Goal: Task Accomplishment & Management: Use online tool/utility

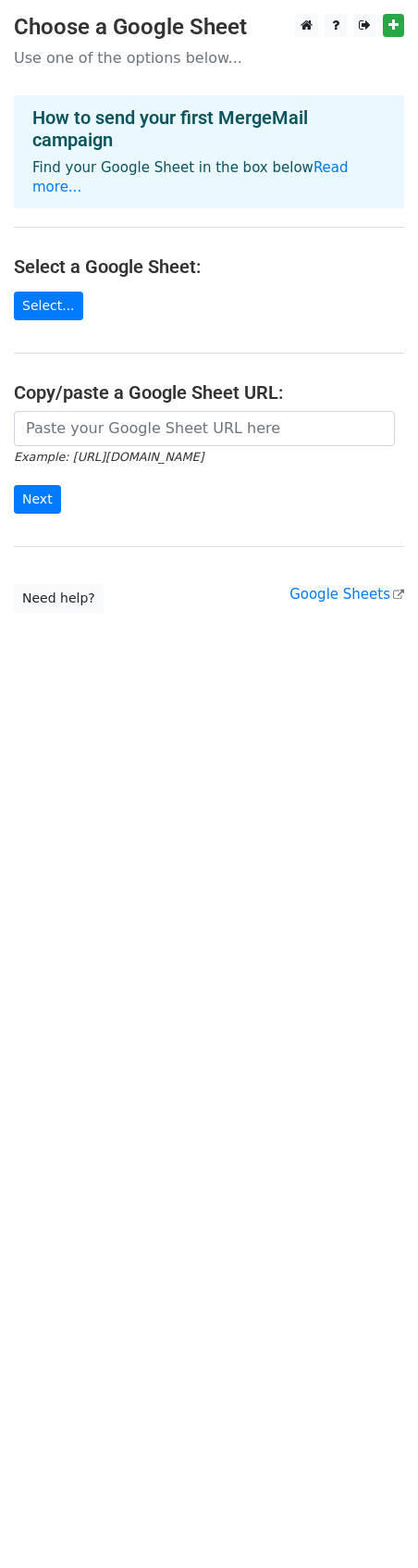
click at [54, 271] on main "Choose a Google Sheet Use one of the options below... How to send your first Me…" at bounding box center [209, 313] width 418 height 598
click at [54, 291] on link "Select..." at bounding box center [48, 305] width 70 height 29
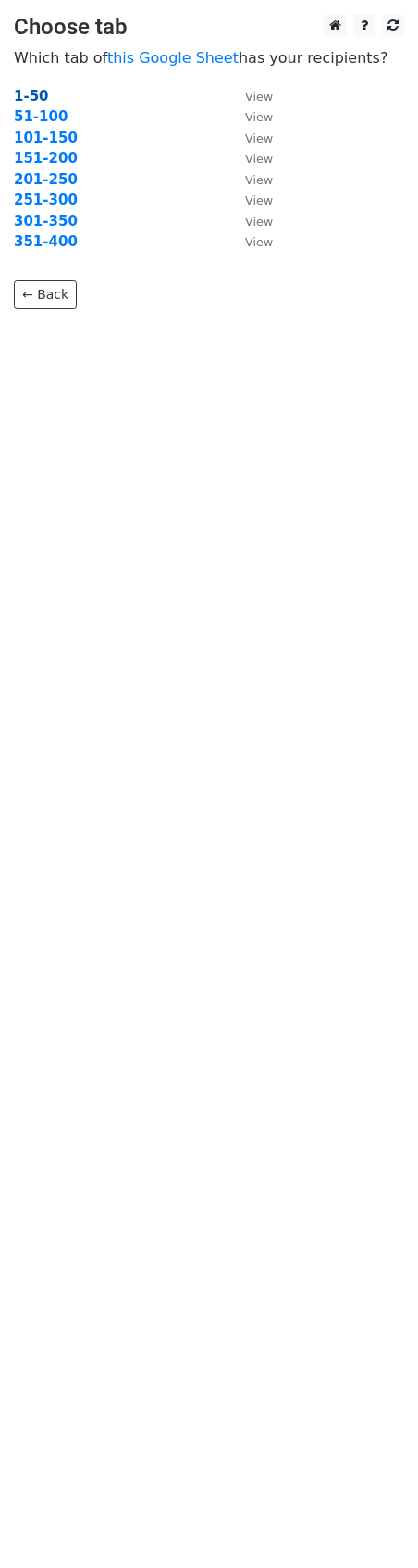
click at [41, 93] on strong "1-50" at bounding box center [31, 95] width 35 height 17
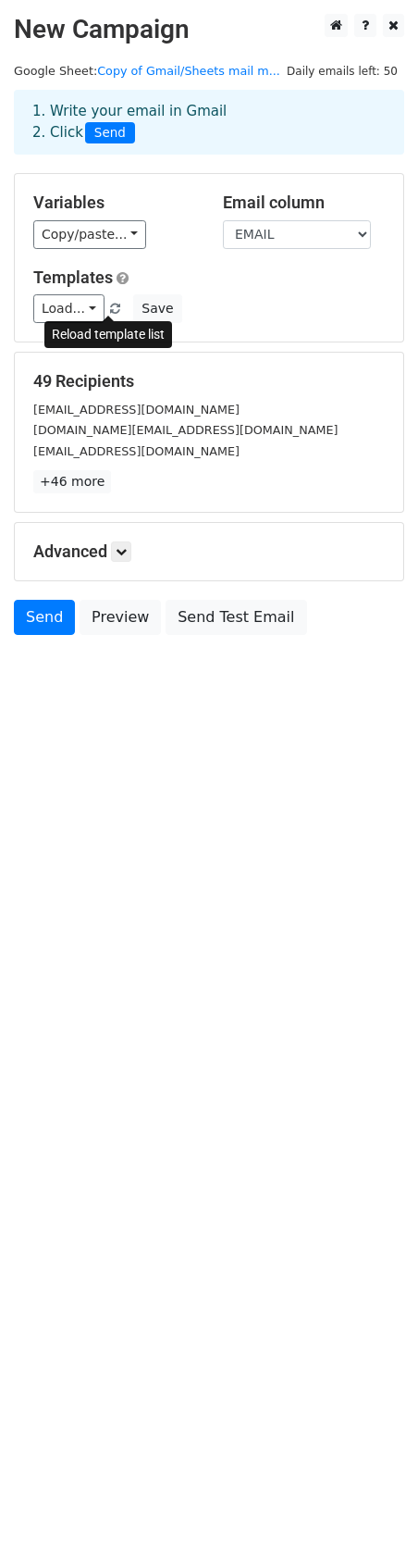
click at [110, 305] on span at bounding box center [115, 309] width 10 height 12
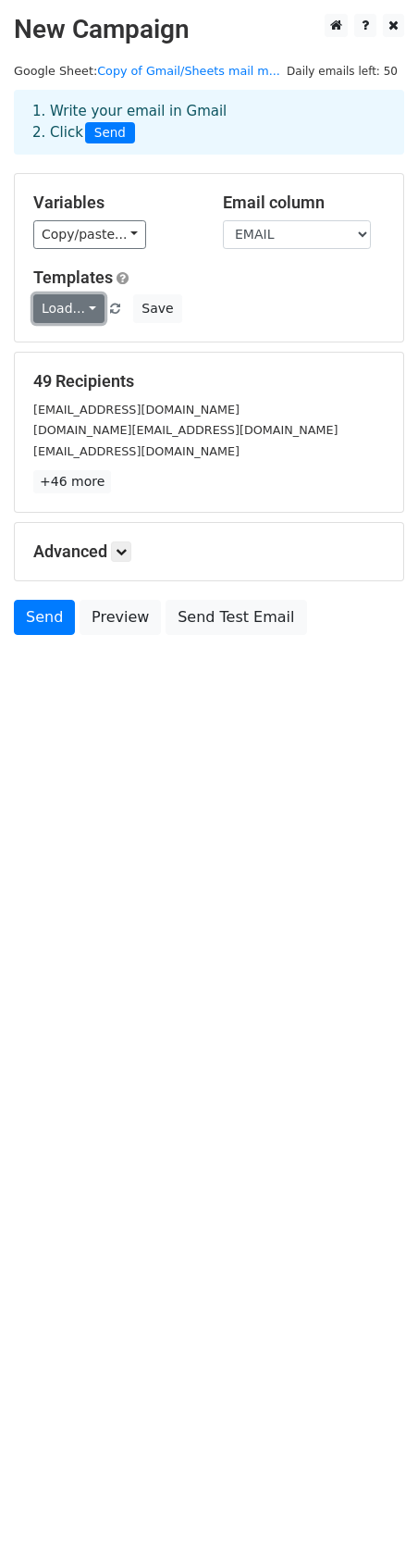
click at [91, 307] on link "Load..." at bounding box center [69, 308] width 71 height 29
click at [86, 307] on link "Load..." at bounding box center [69, 308] width 71 height 29
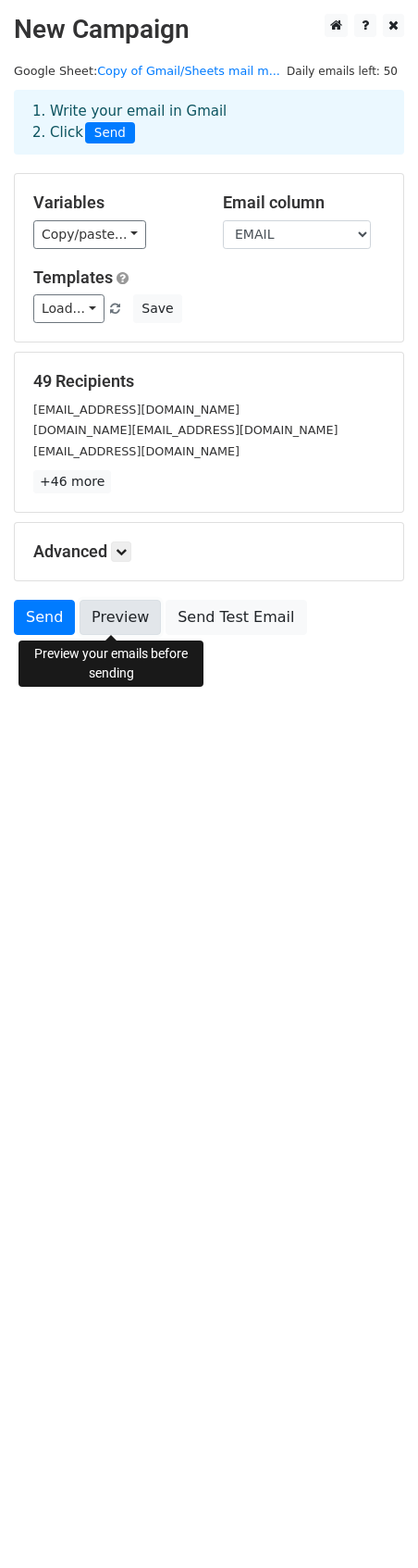
click at [113, 620] on link "Preview" at bounding box center [120, 617] width 82 height 35
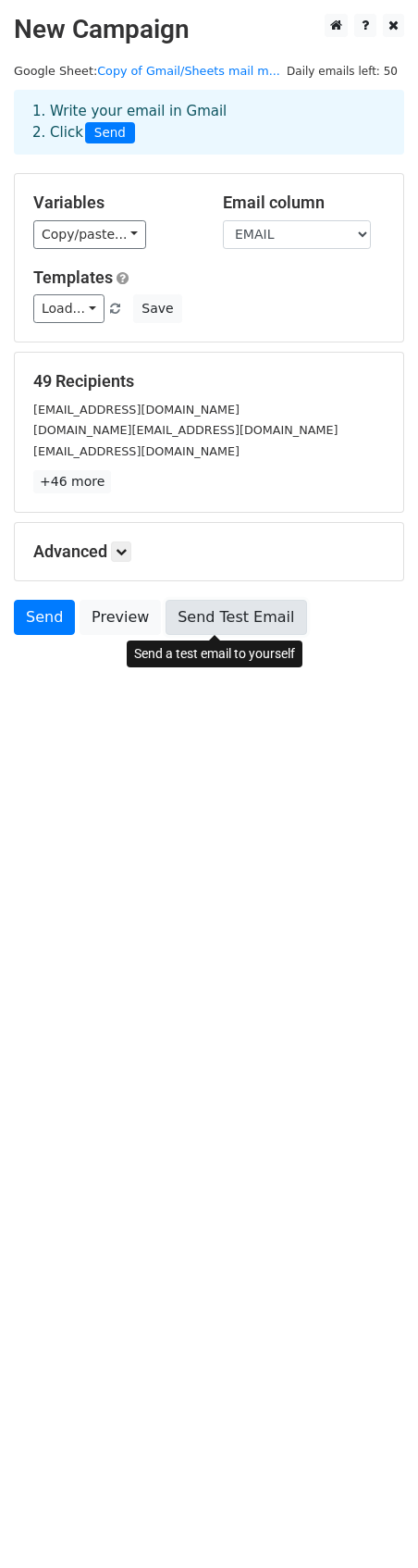
click at [192, 614] on link "Send Test Email" at bounding box center [235, 617] width 141 height 35
click at [209, 619] on link "Send Test Email" at bounding box center [235, 617] width 141 height 35
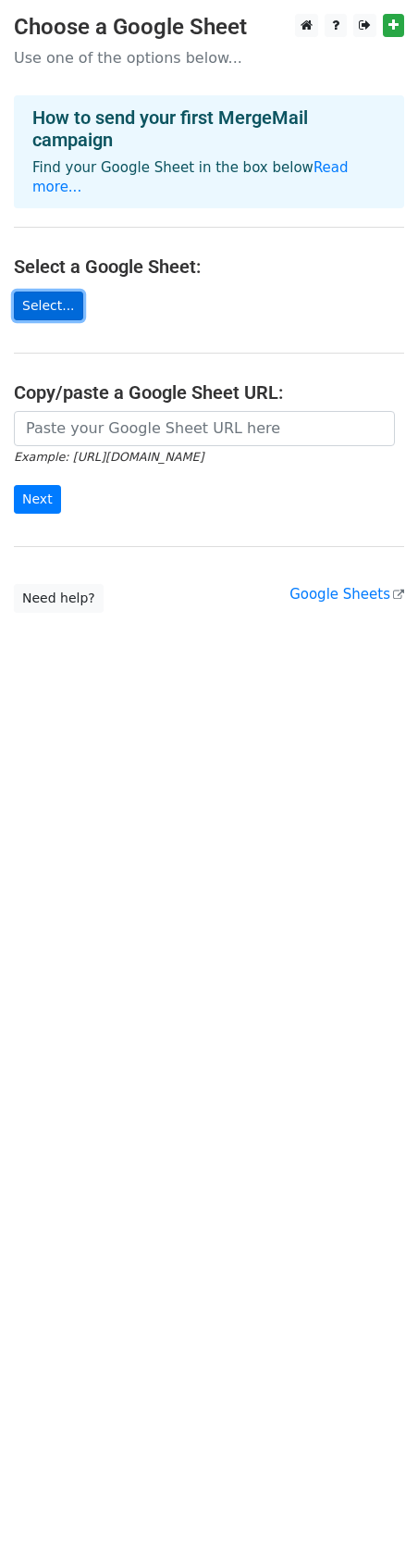
click at [45, 291] on link "Select..." at bounding box center [48, 305] width 70 height 29
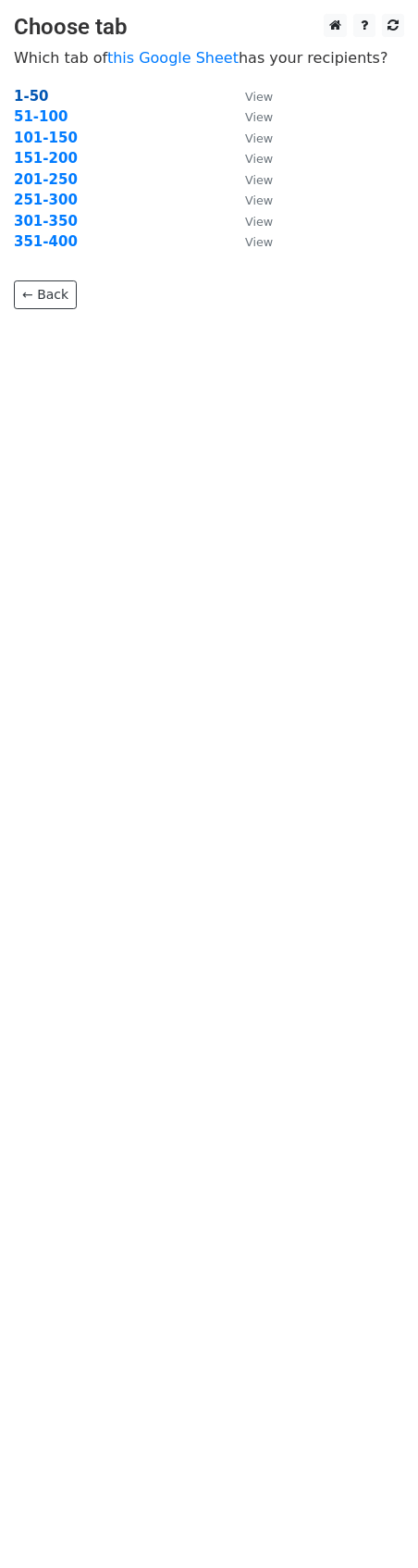
click at [34, 96] on strong "1-50" at bounding box center [31, 95] width 35 height 17
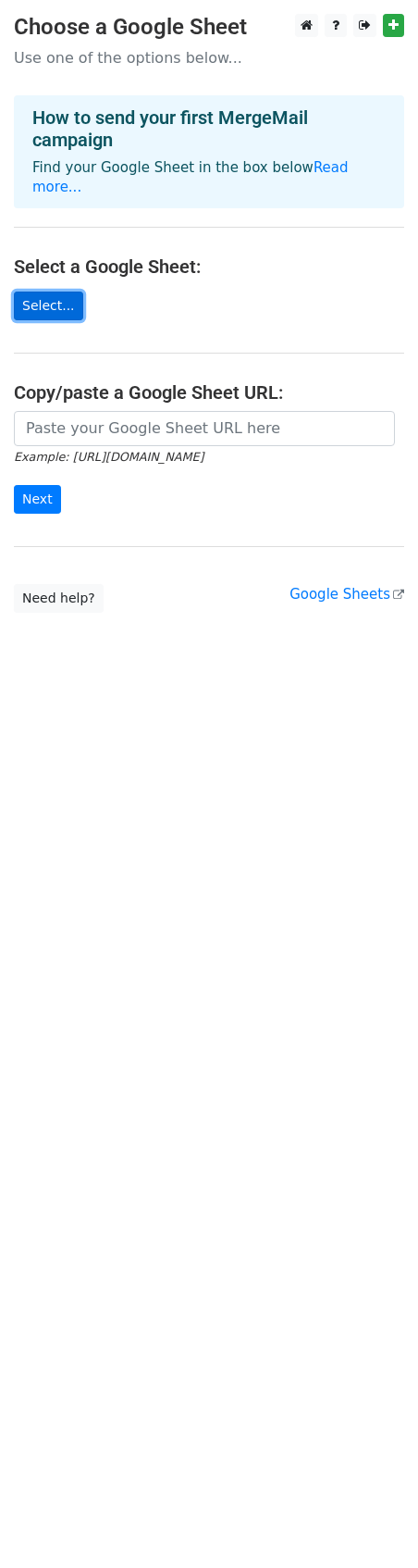
click at [61, 291] on link "Select..." at bounding box center [48, 305] width 70 height 29
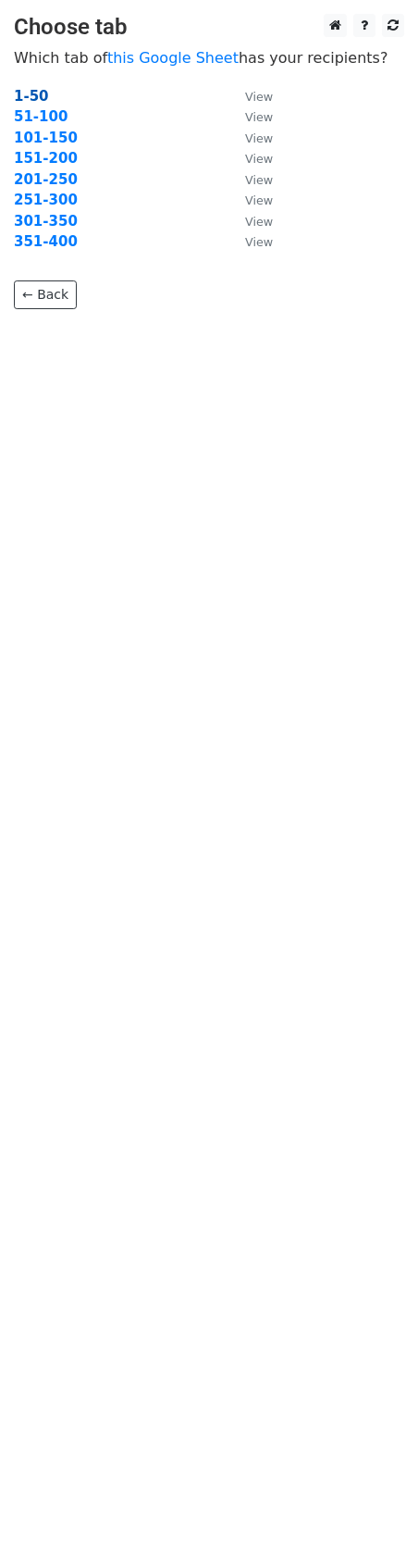
click at [42, 94] on strong "1-50" at bounding box center [31, 95] width 35 height 17
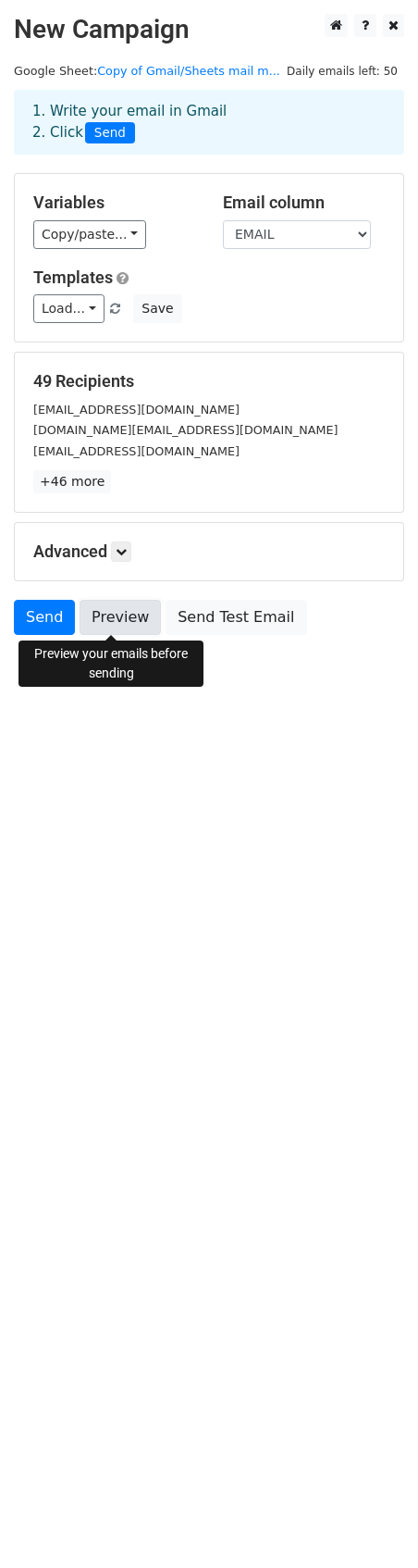
click at [121, 619] on link "Preview" at bounding box center [120, 617] width 82 height 35
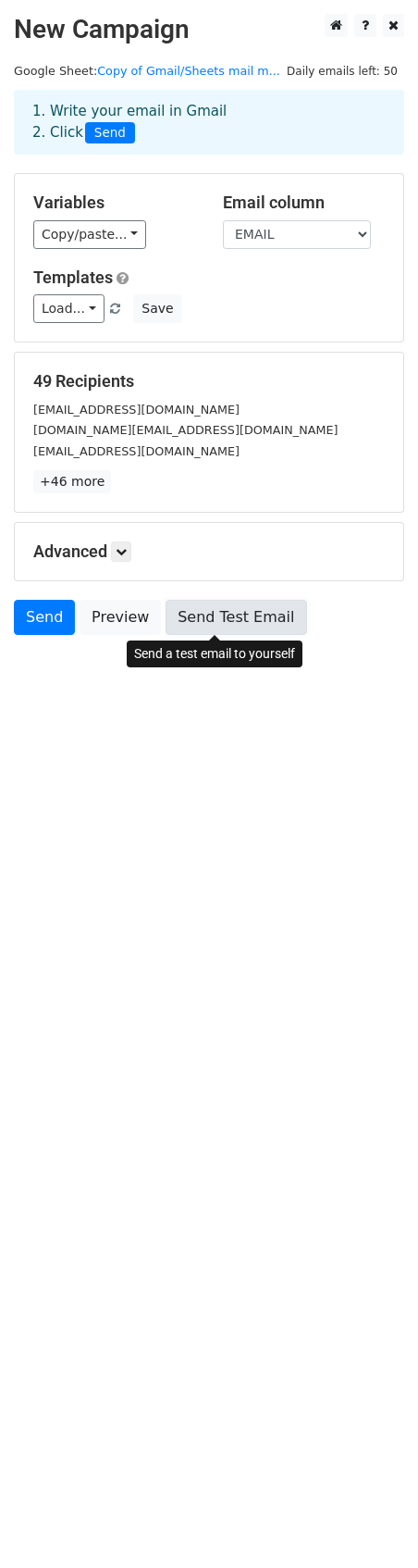
click at [227, 615] on link "Send Test Email" at bounding box center [235, 617] width 141 height 35
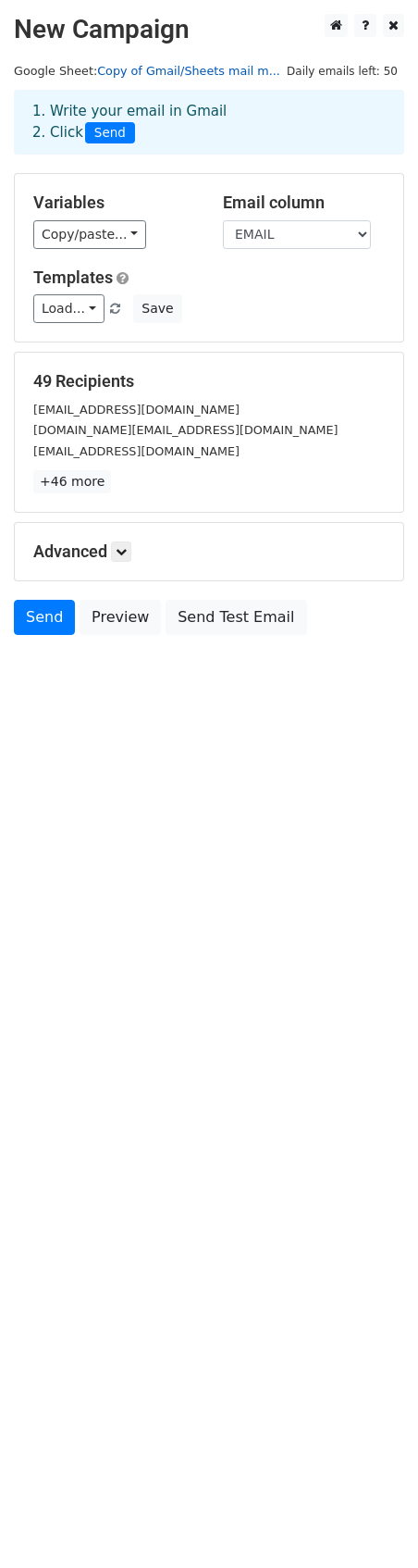
click at [174, 70] on link "Copy of Gmail/Sheets mail m..." at bounding box center [189, 71] width 183 height 14
click at [123, 550] on icon at bounding box center [121, 551] width 11 height 11
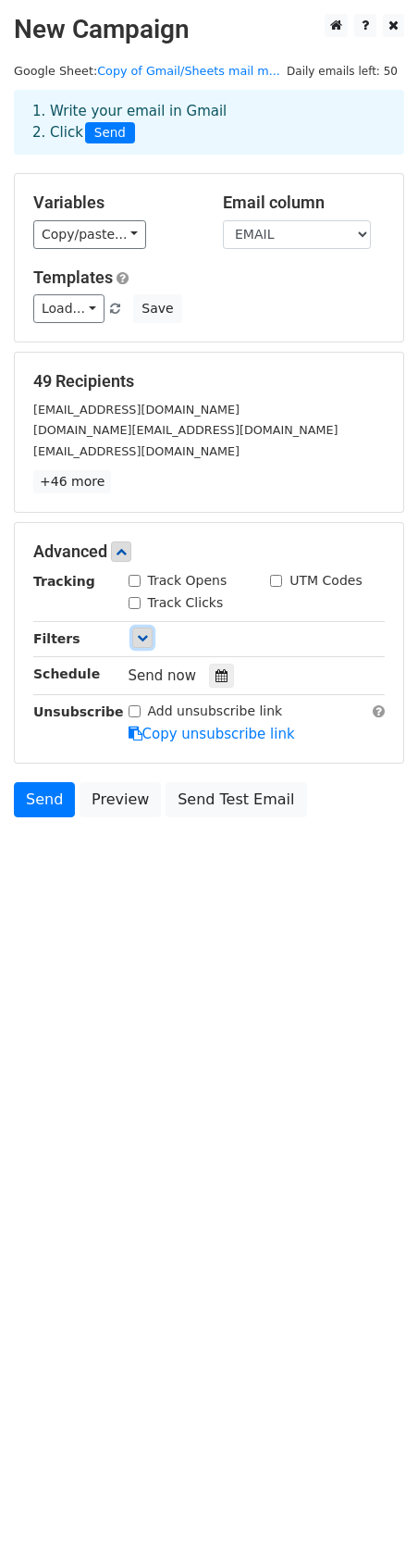
click at [147, 636] on icon at bounding box center [142, 637] width 11 height 11
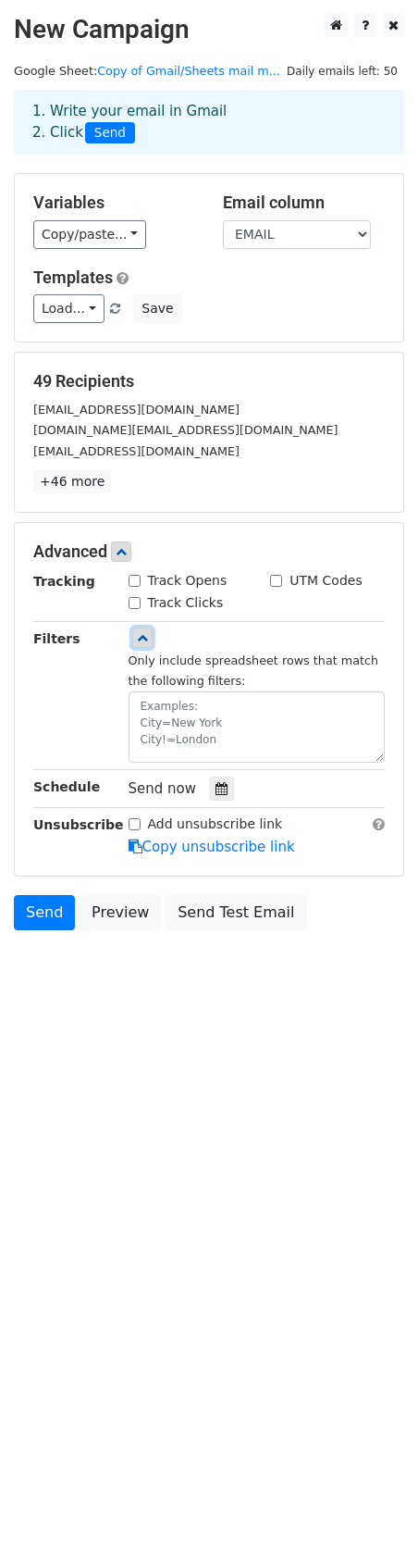
click at [147, 636] on icon at bounding box center [142, 637] width 11 height 11
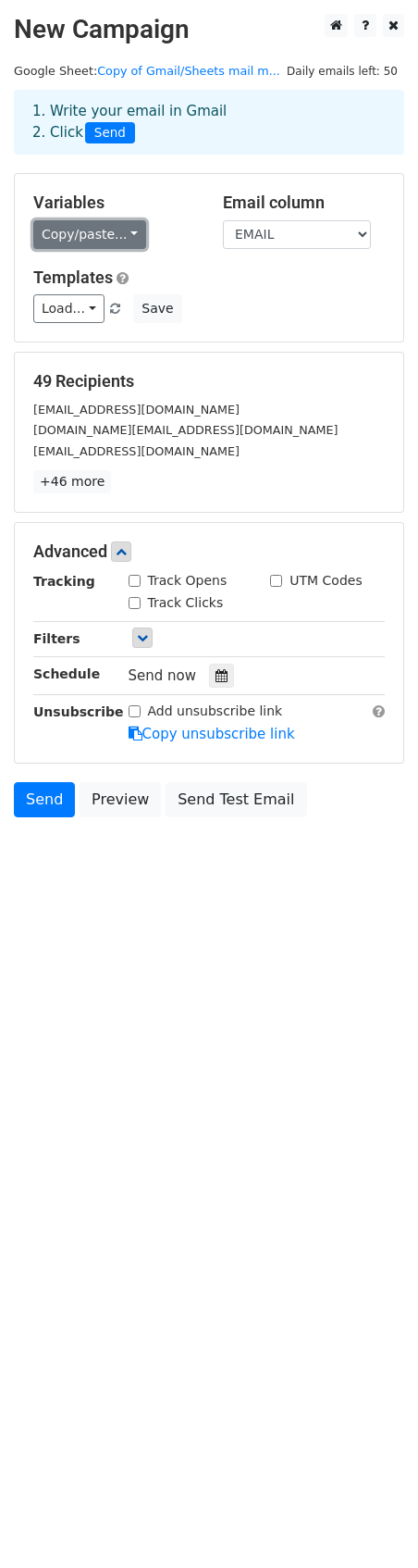
click at [127, 234] on link "Copy/paste..." at bounding box center [90, 234] width 113 height 29
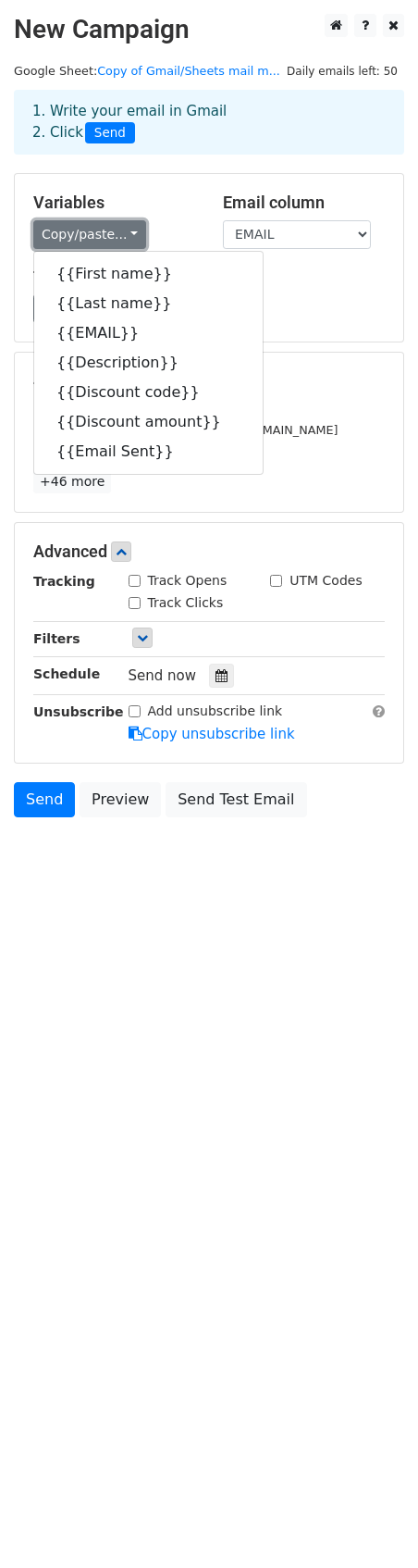
click at [127, 234] on link "Copy/paste..." at bounding box center [90, 234] width 113 height 29
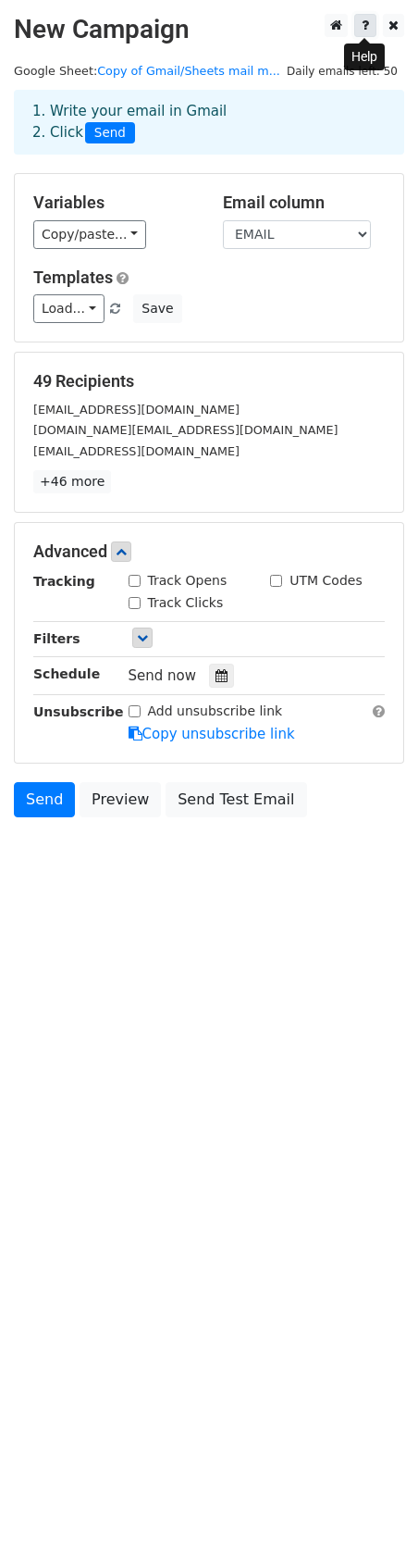
click at [363, 22] on icon at bounding box center [366, 25] width 8 height 13
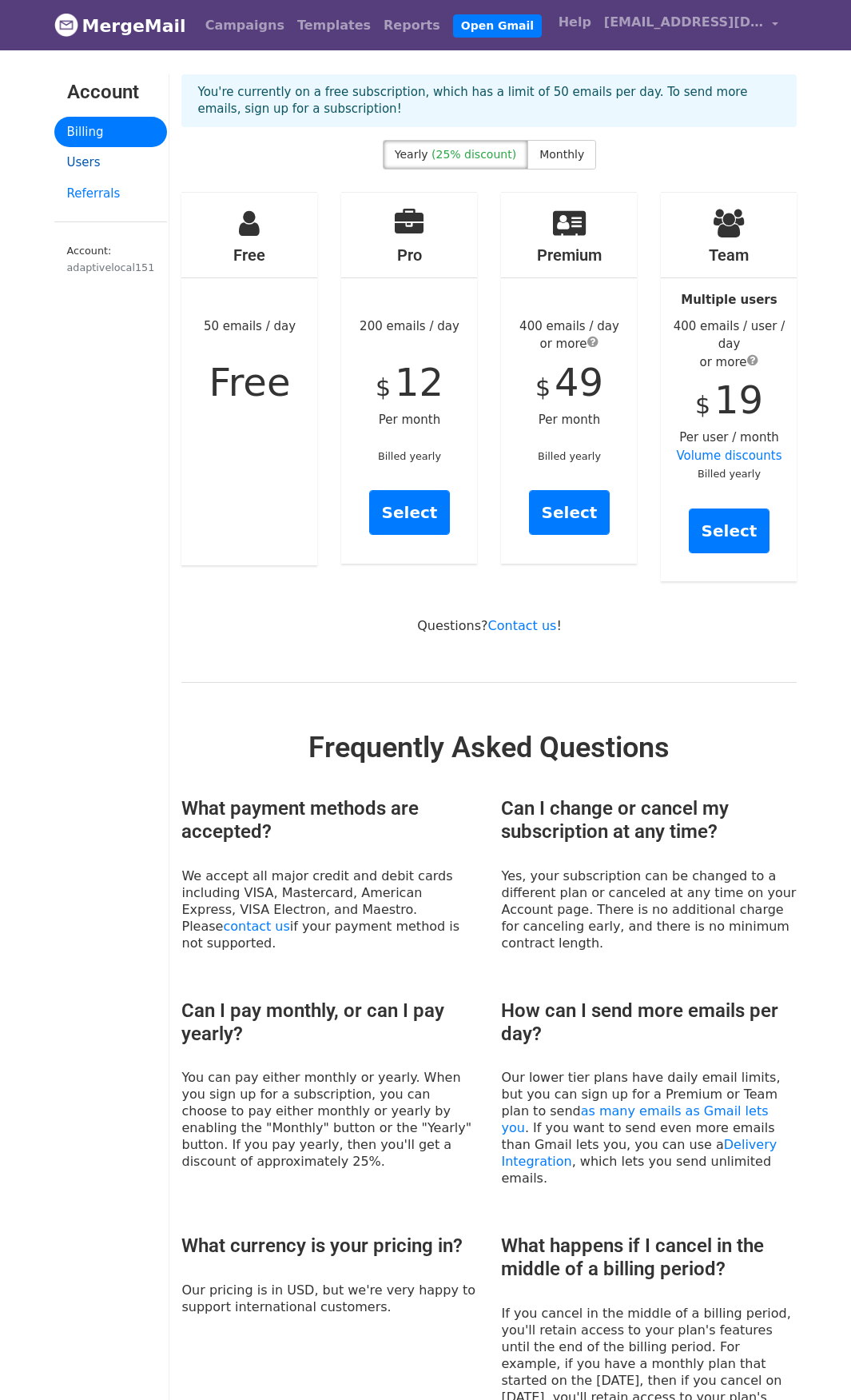
click at [85, 166] on link "Users" at bounding box center [111, 162] width 114 height 31
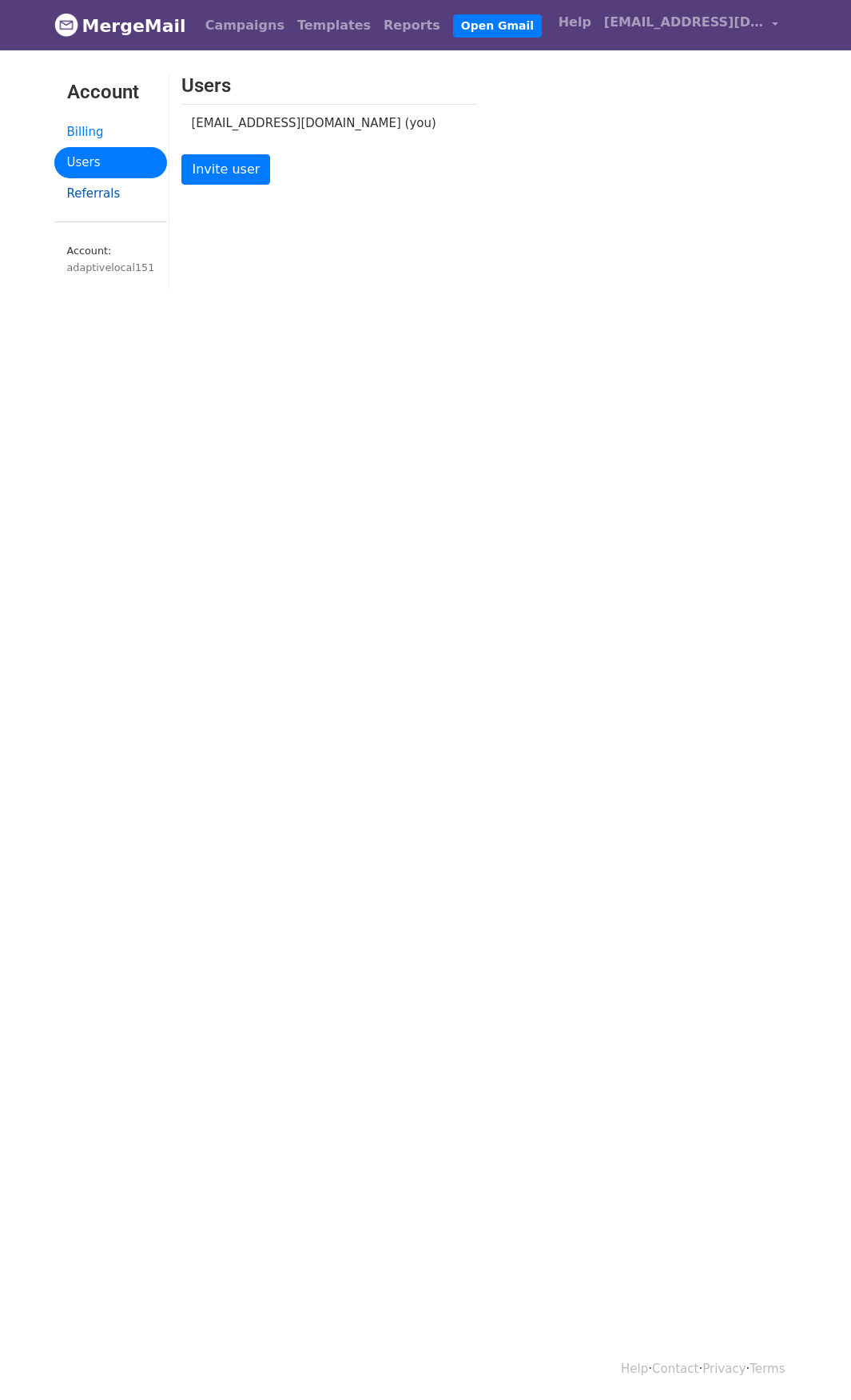
click at [88, 188] on link "Referrals" at bounding box center [111, 194] width 114 height 31
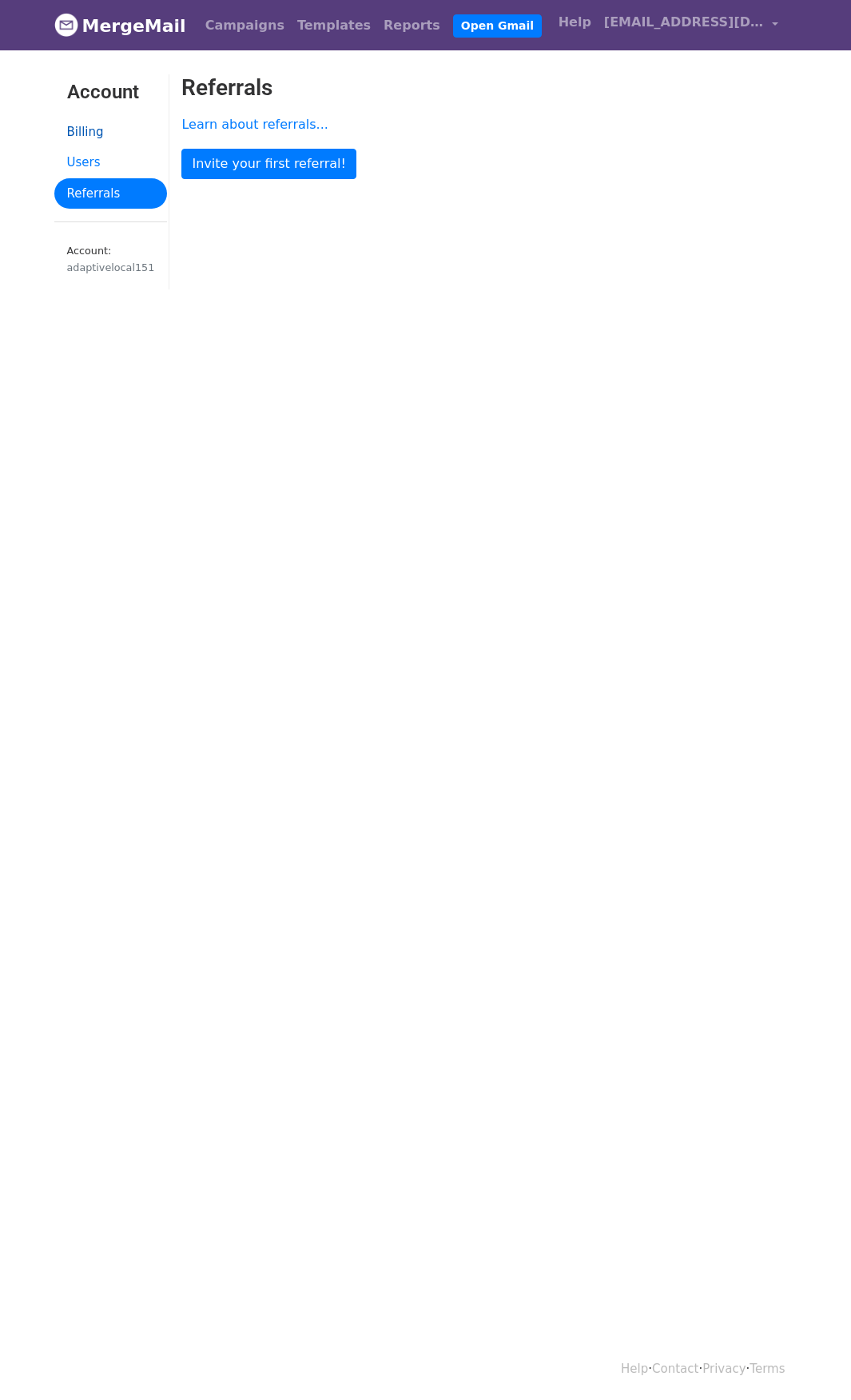
click at [90, 128] on link "Billing" at bounding box center [111, 132] width 114 height 31
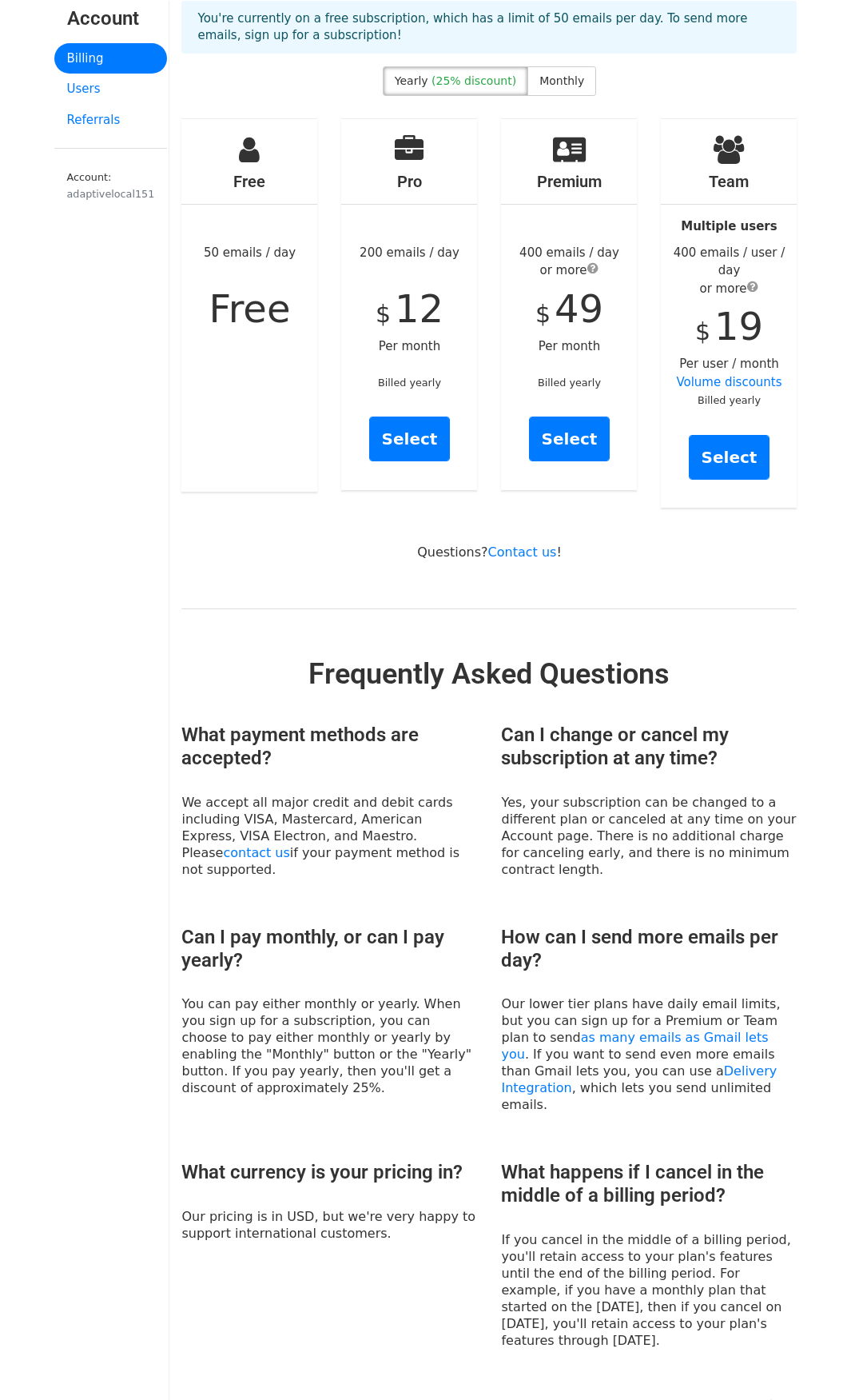
scroll to position [67, 0]
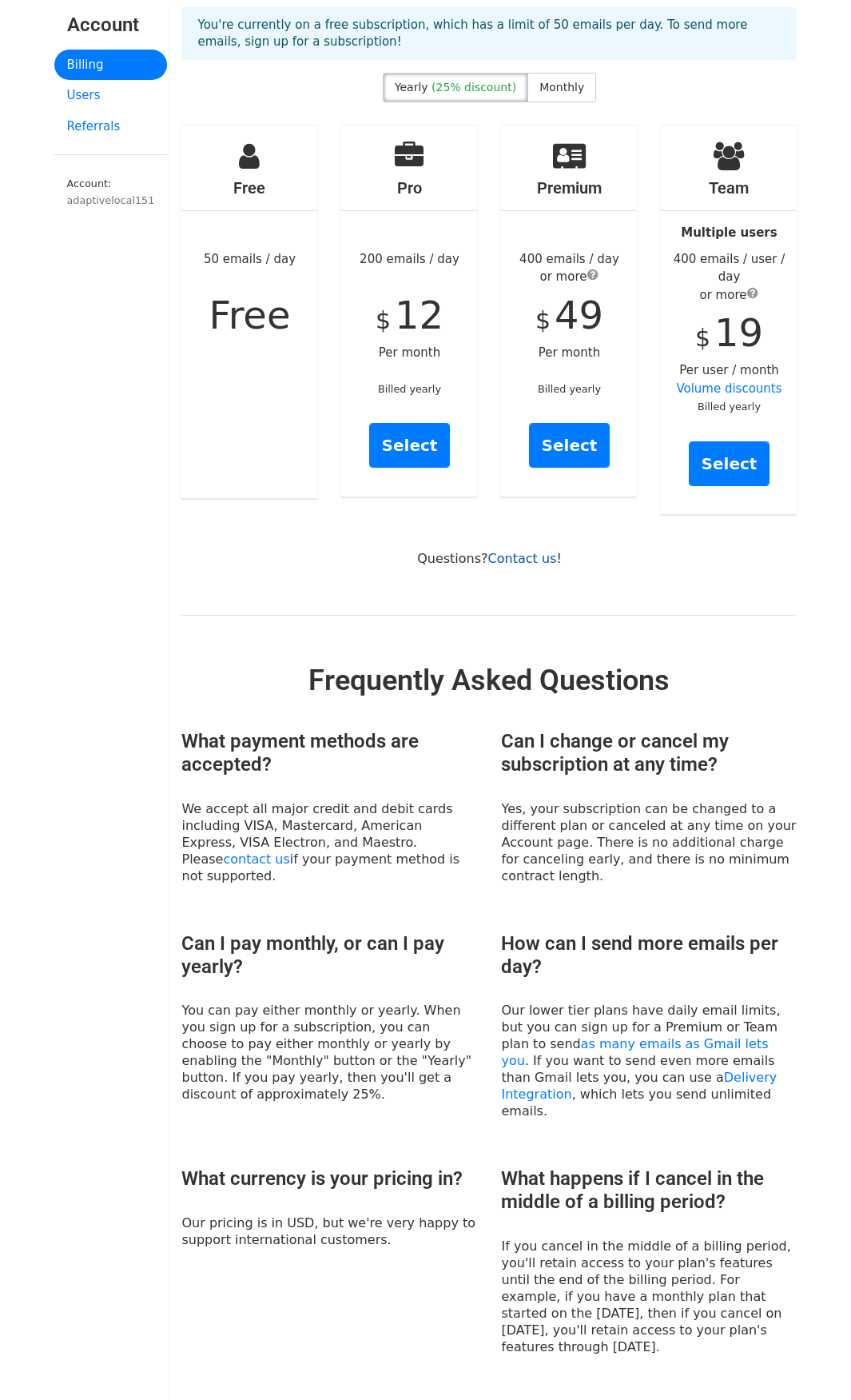
click at [530, 551] on link "Contact us" at bounding box center [522, 559] width 69 height 15
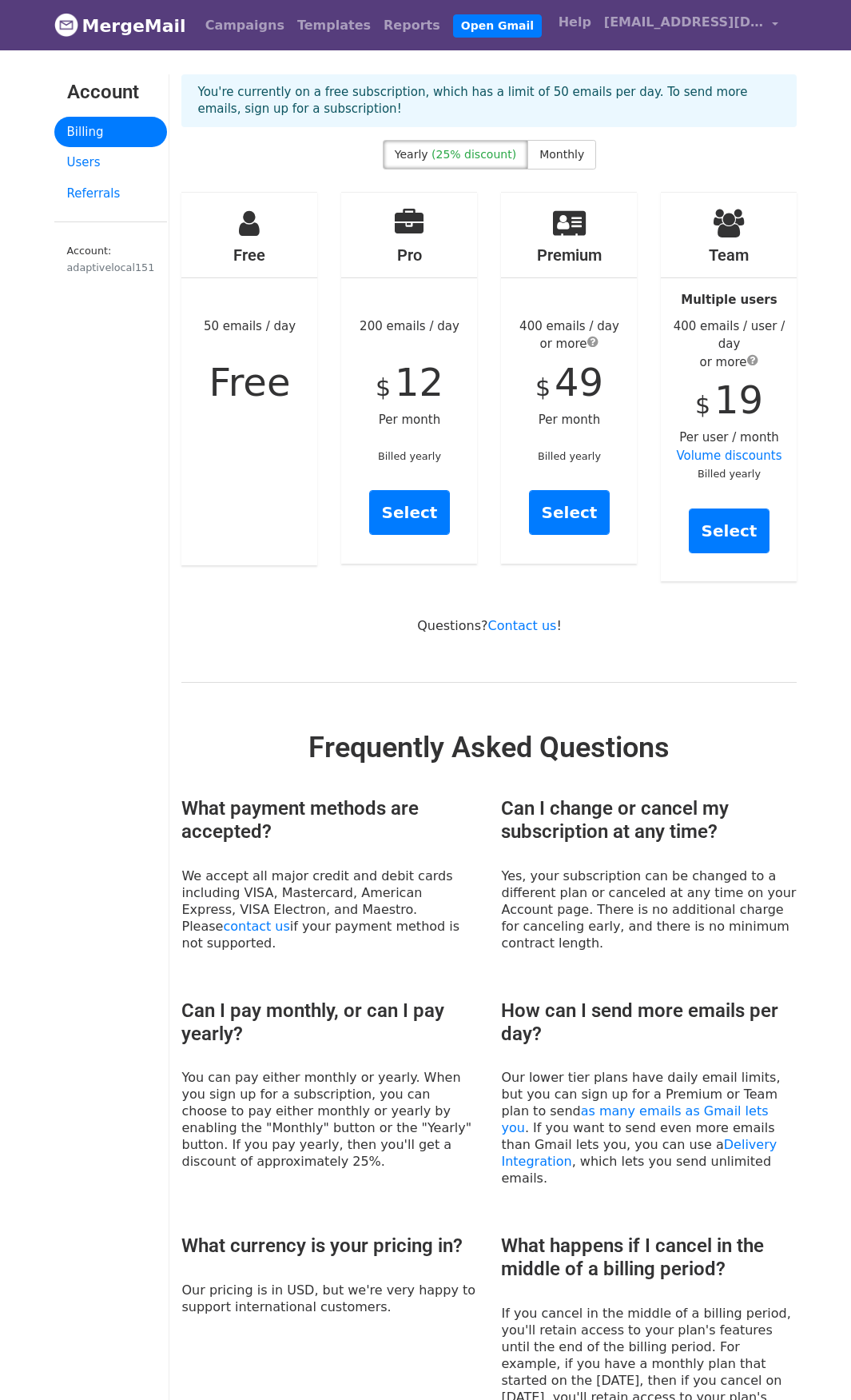
click at [116, 23] on link "MergeMail" at bounding box center [120, 25] width 132 height 33
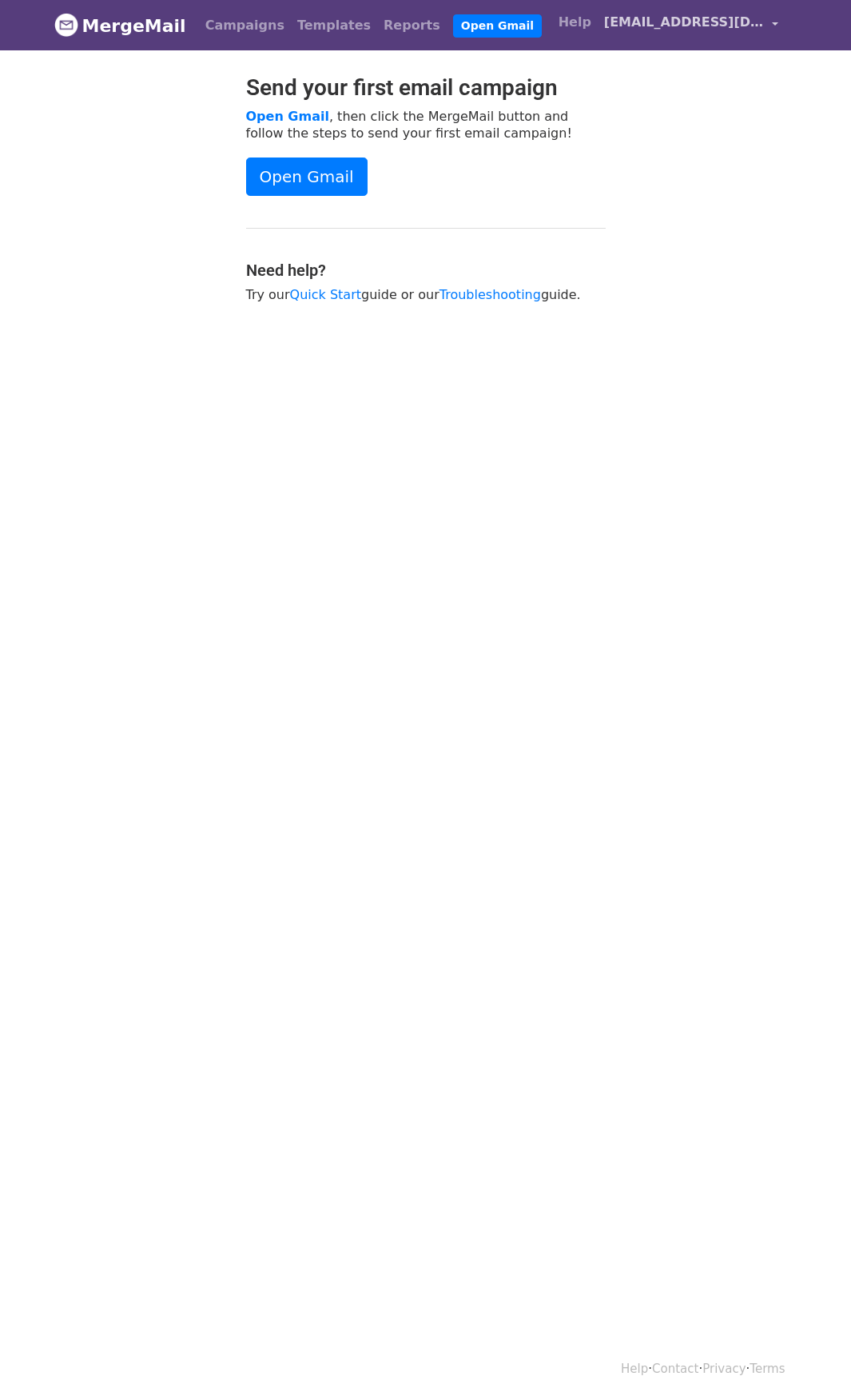
click at [777, 22] on link "[EMAIL_ADDRESS][DOMAIN_NAME]" at bounding box center [691, 26] width 187 height 37
click at [729, 295] on div "Send your first email campaign Open Gmail , then click the MergeMail button and…" at bounding box center [426, 196] width 768 height 245
click at [635, 24] on span "[EMAIL_ADDRESS][DOMAIN_NAME]" at bounding box center [684, 22] width 160 height 20
click at [667, 65] on link "Account" at bounding box center [700, 65] width 168 height 26
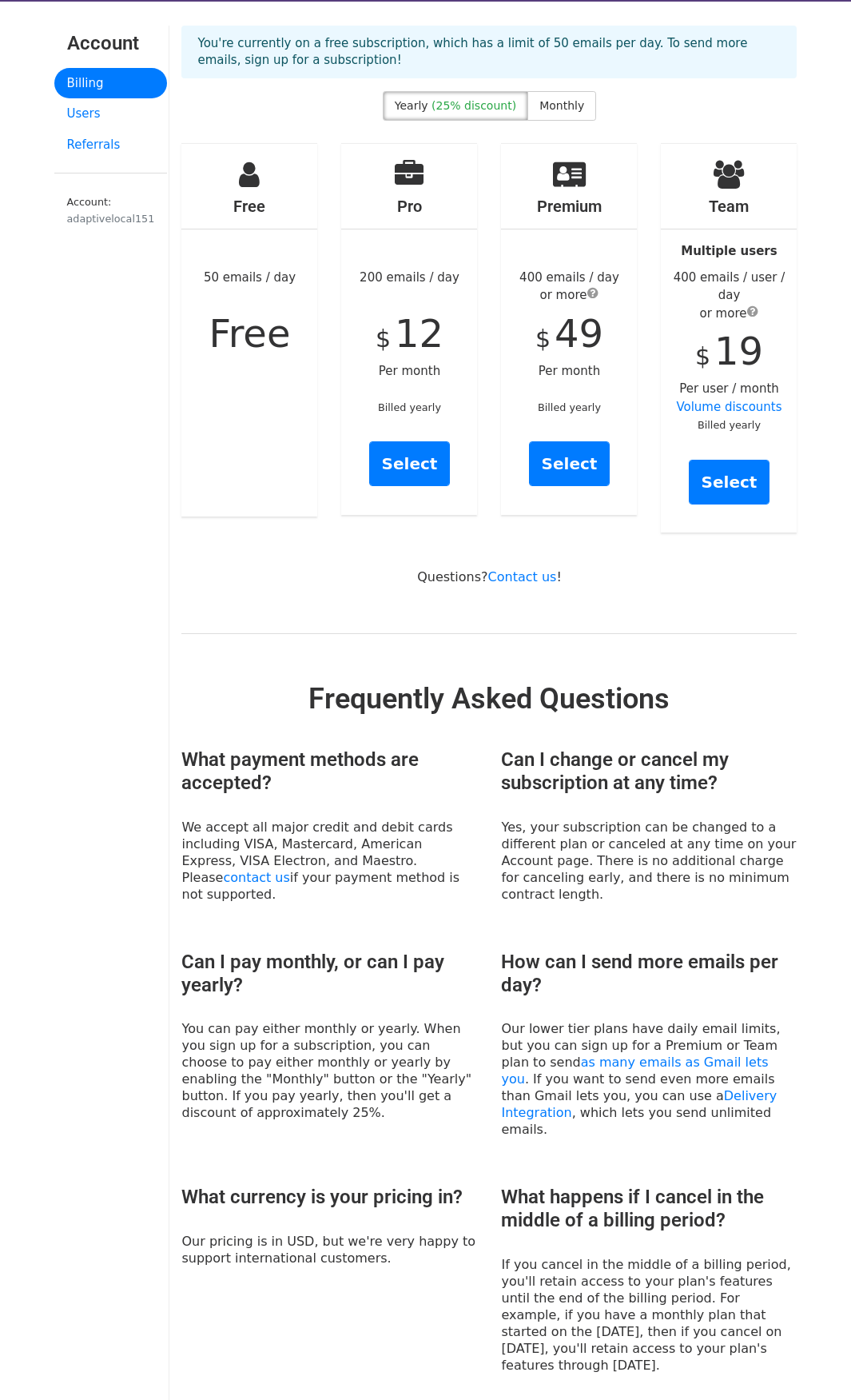
scroll to position [379, 0]
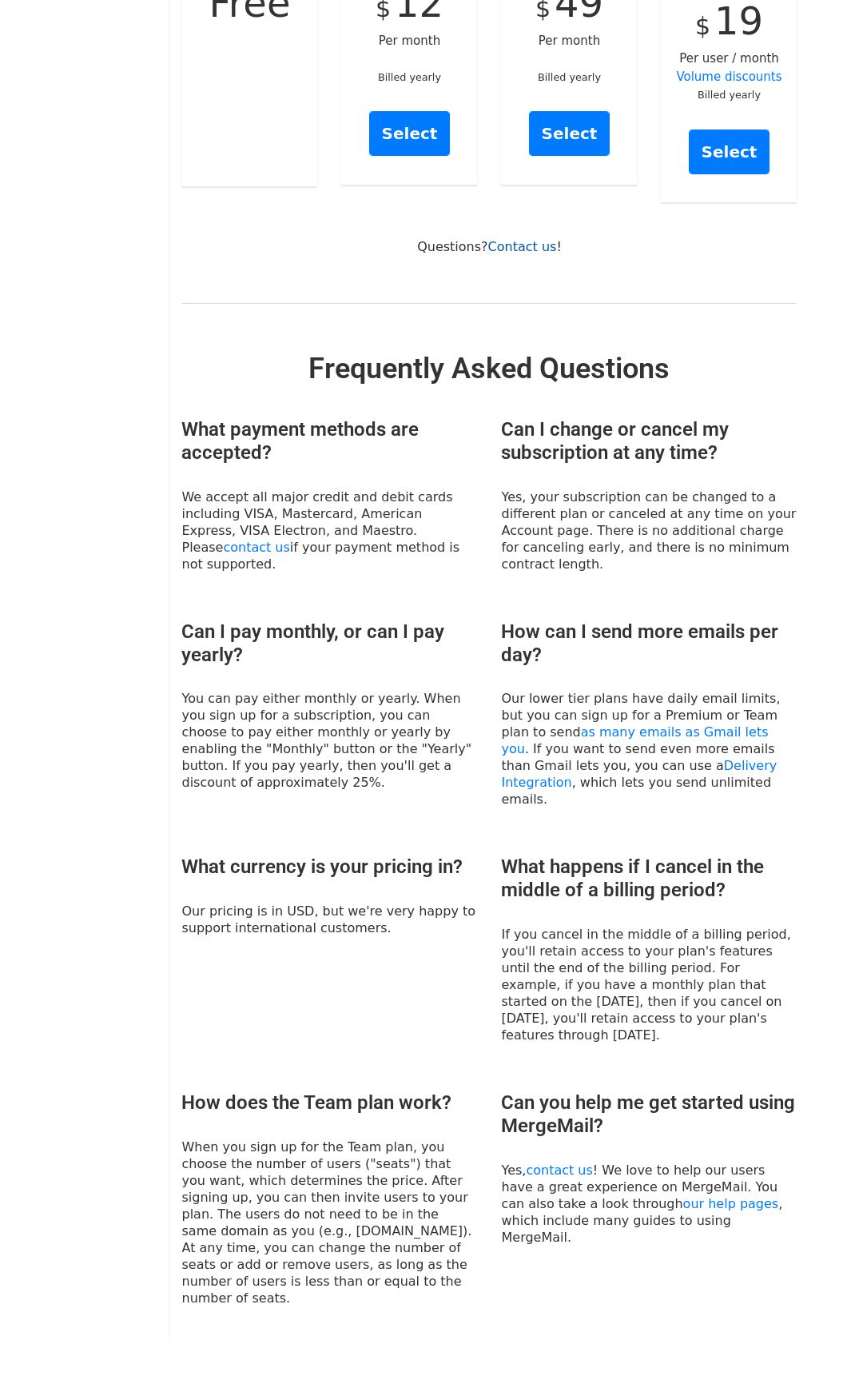
click at [518, 239] on link "Contact us" at bounding box center [522, 247] width 69 height 15
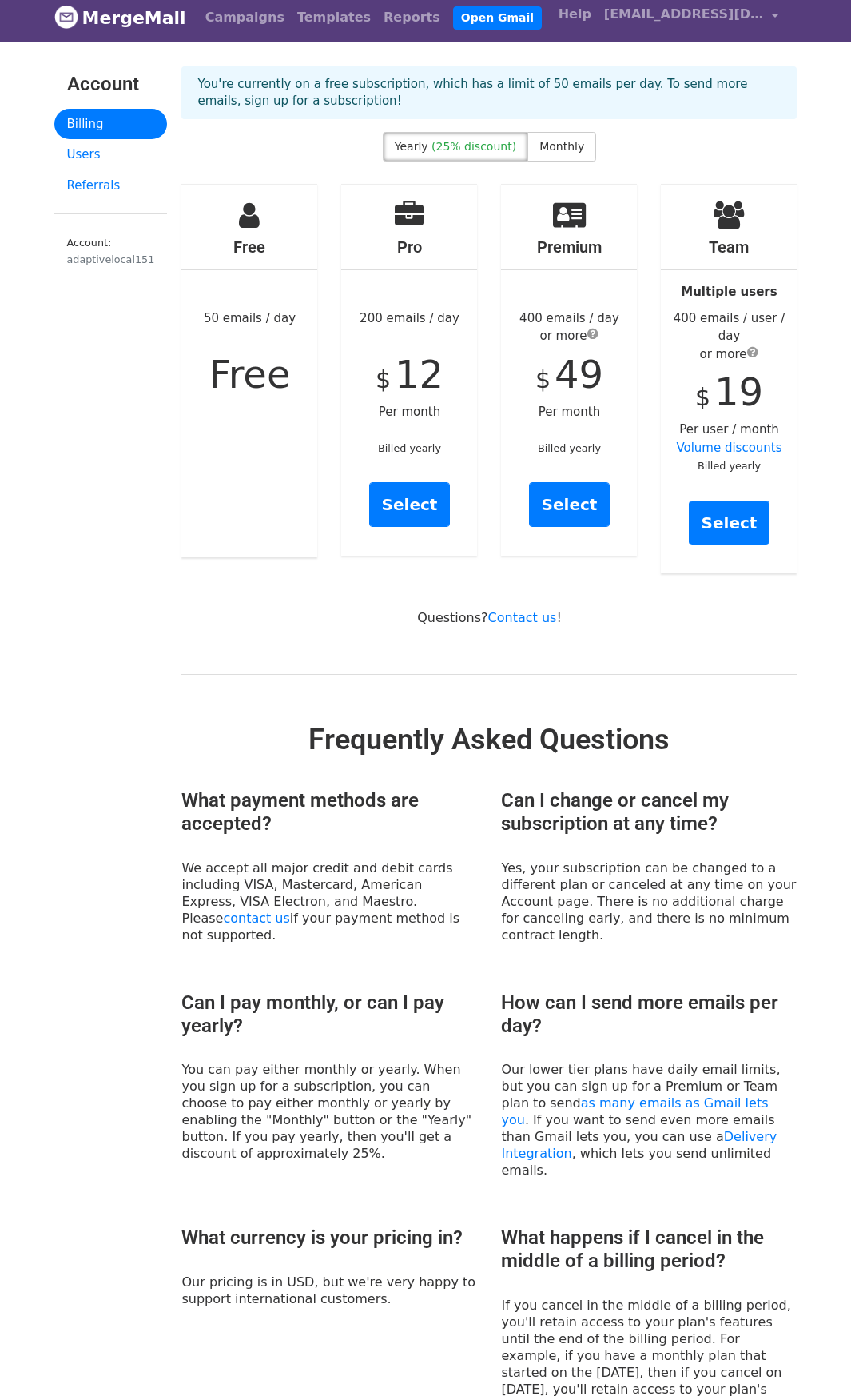
scroll to position [0, 0]
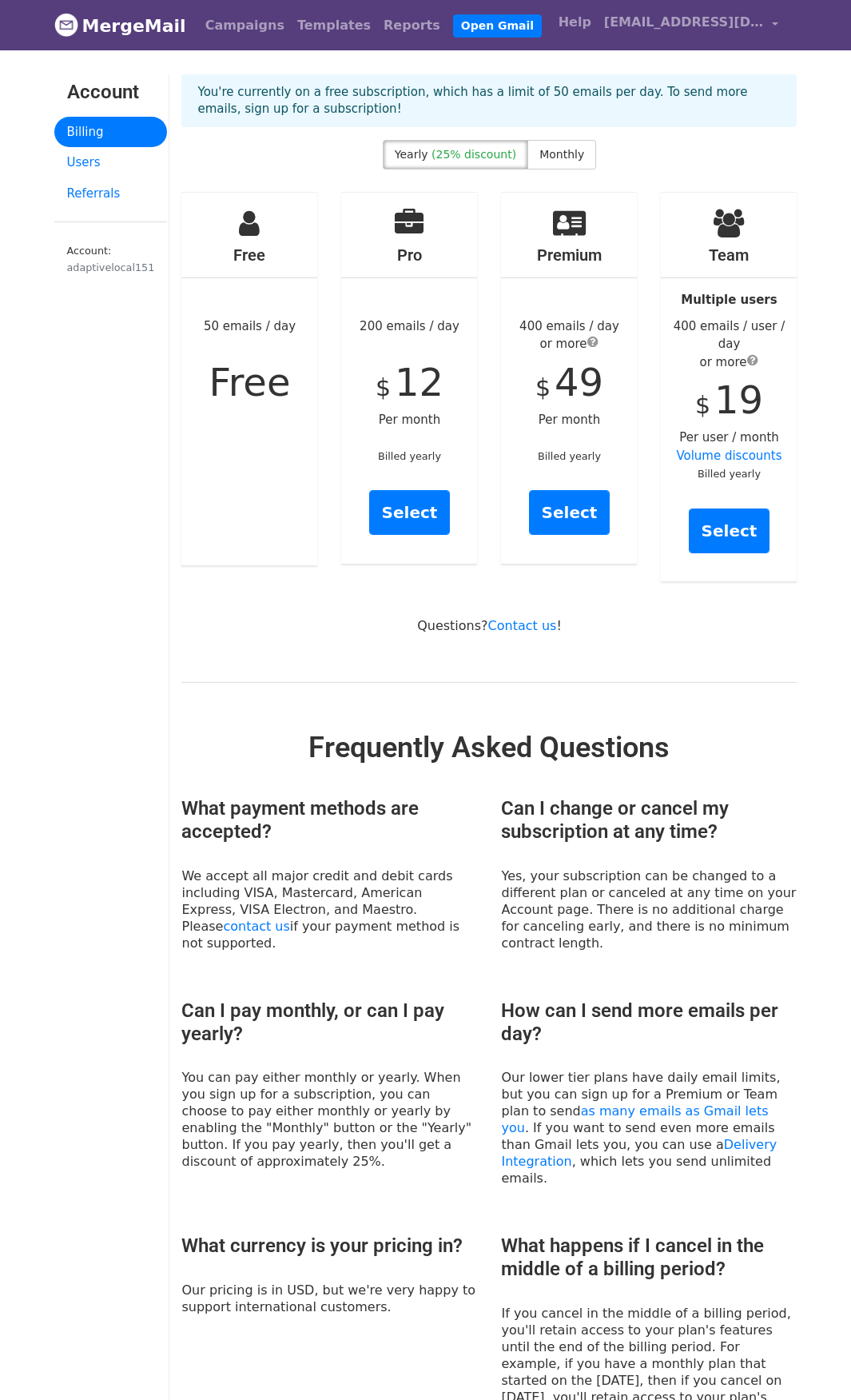
click at [128, 26] on link "MergeMail" at bounding box center [120, 25] width 132 height 33
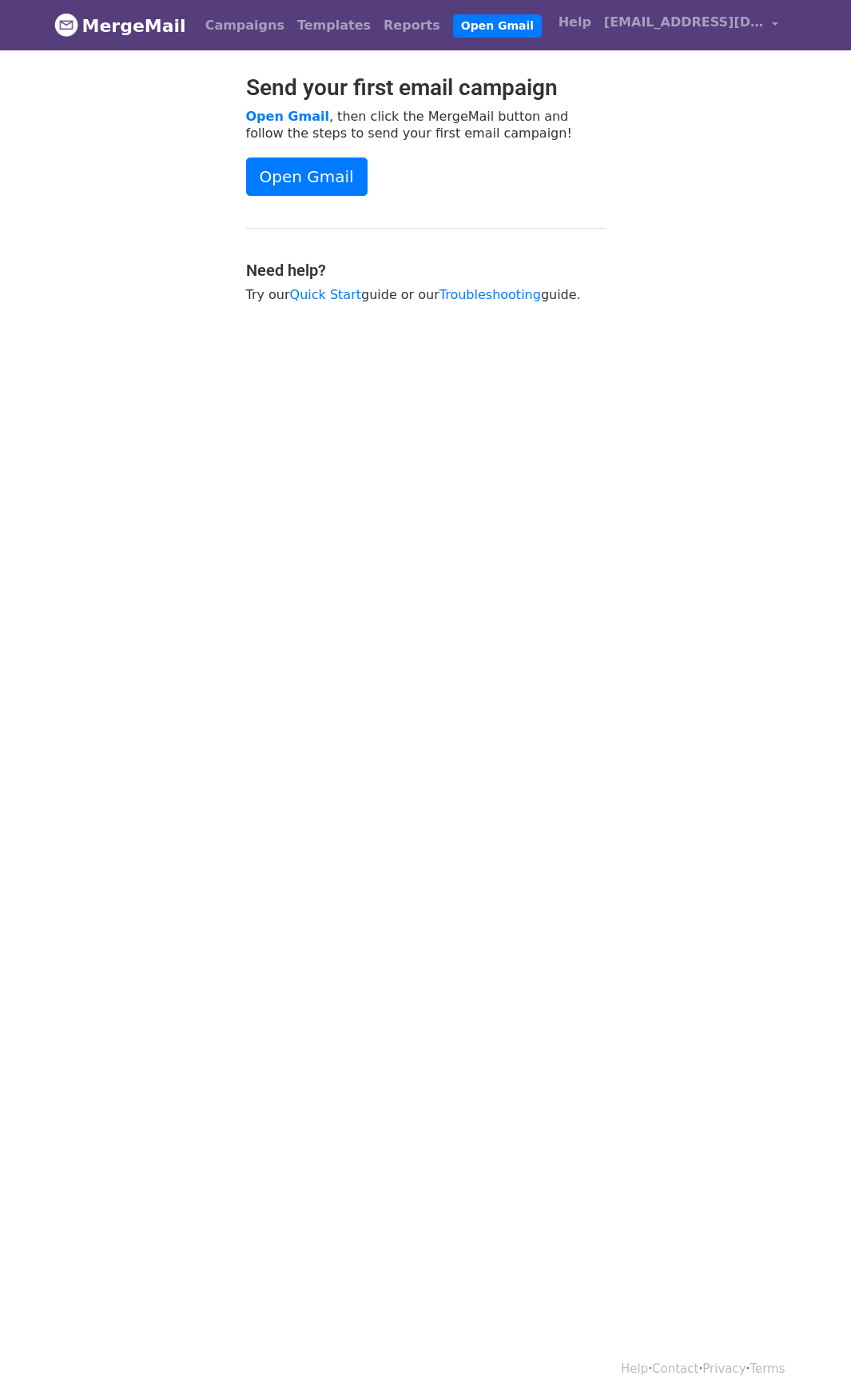
drag, startPoint x: 0, startPoint y: 0, endPoint x: 128, endPoint y: 26, distance: 130.6
click at [128, 26] on link "MergeMail" at bounding box center [120, 25] width 132 height 33
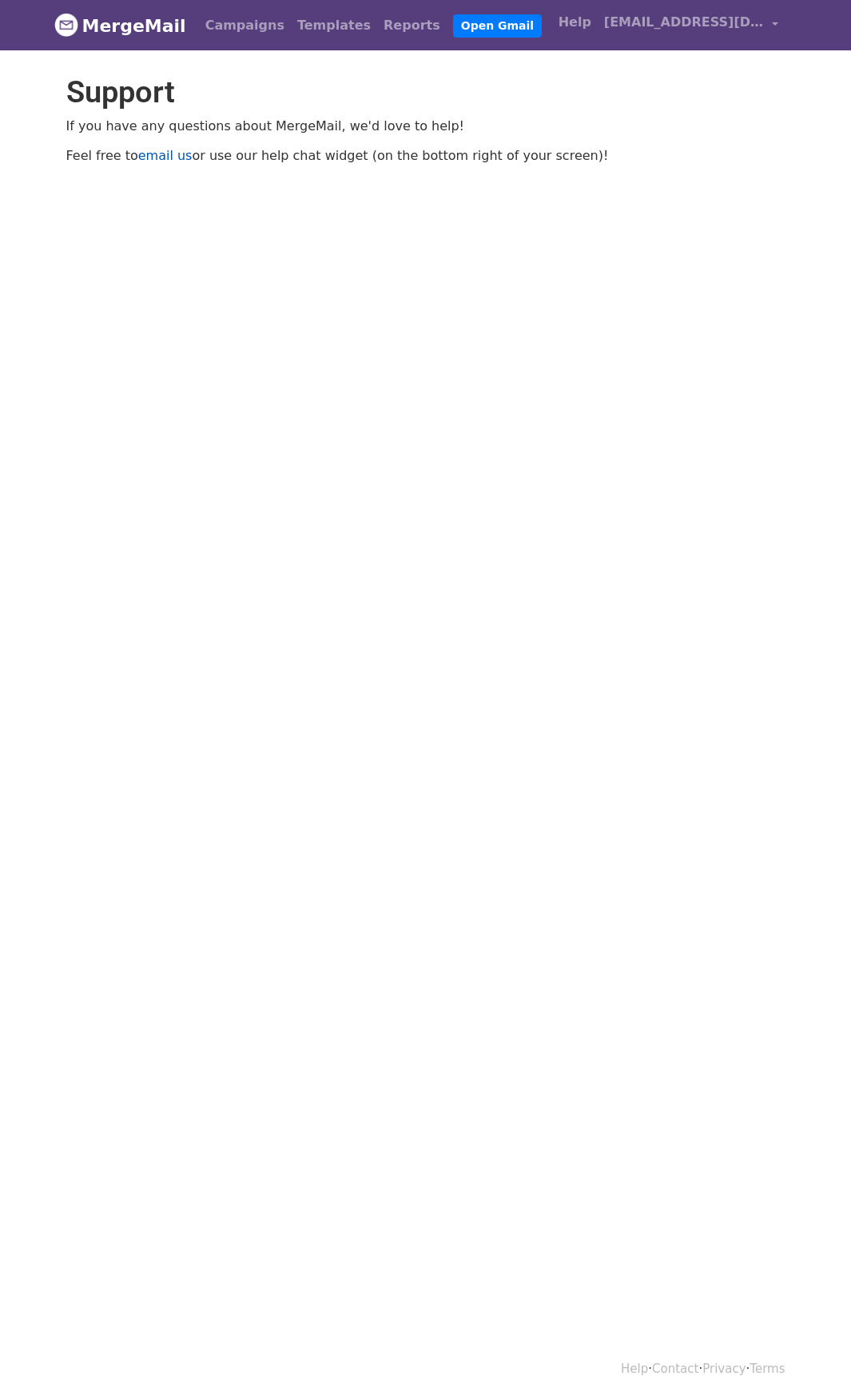
click at [153, 157] on link "email us" at bounding box center [166, 156] width 54 height 15
click at [156, 154] on link "email us" at bounding box center [166, 156] width 54 height 15
click at [148, 154] on link "email us" at bounding box center [166, 156] width 54 height 15
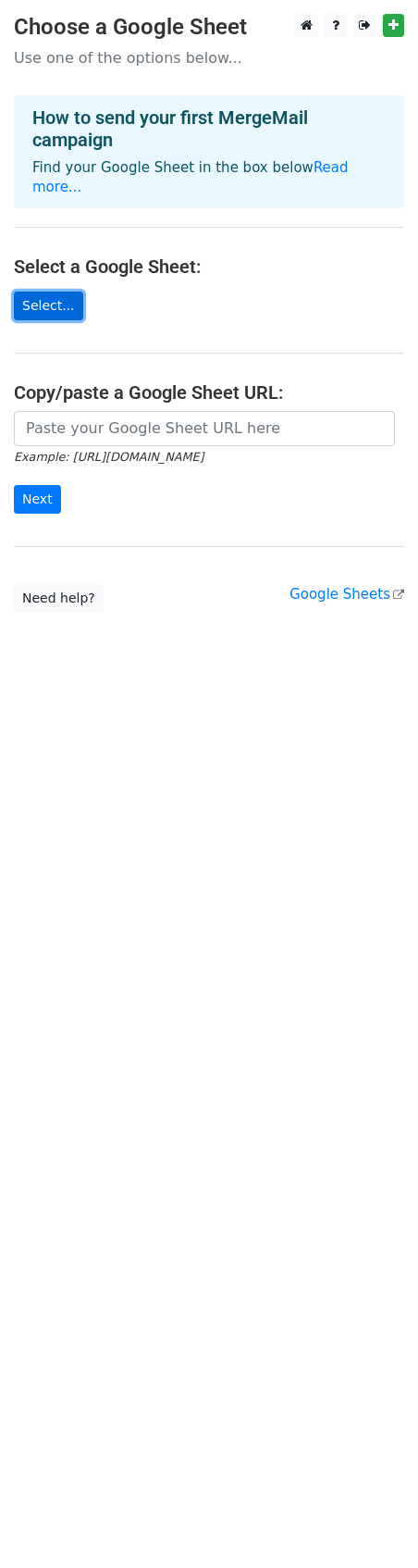
click at [40, 291] on link "Select..." at bounding box center [48, 305] width 70 height 29
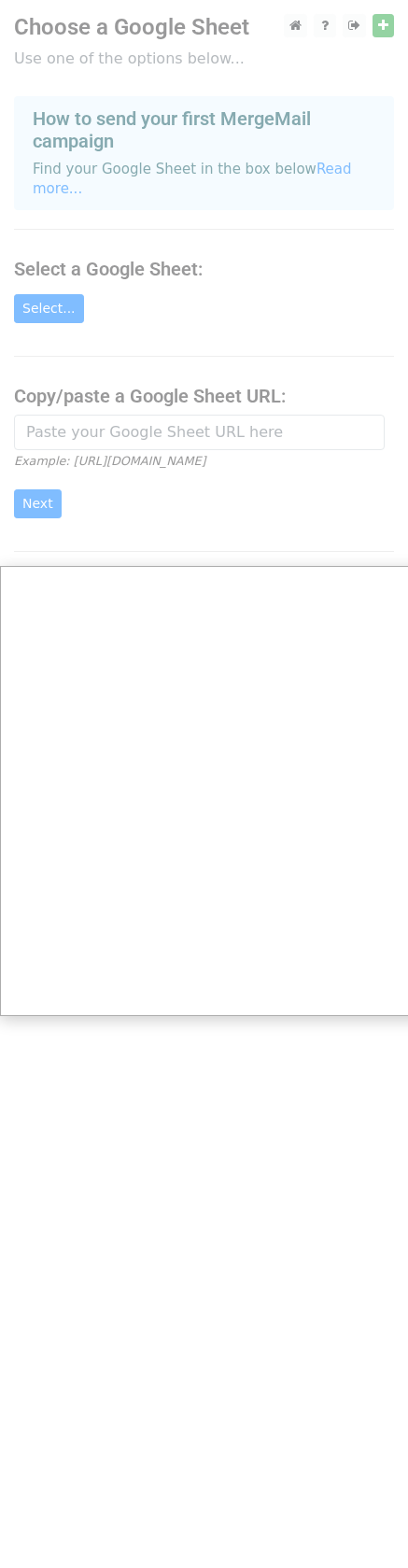
click at [151, 1329] on div at bounding box center [210, 790] width 422 height 1582
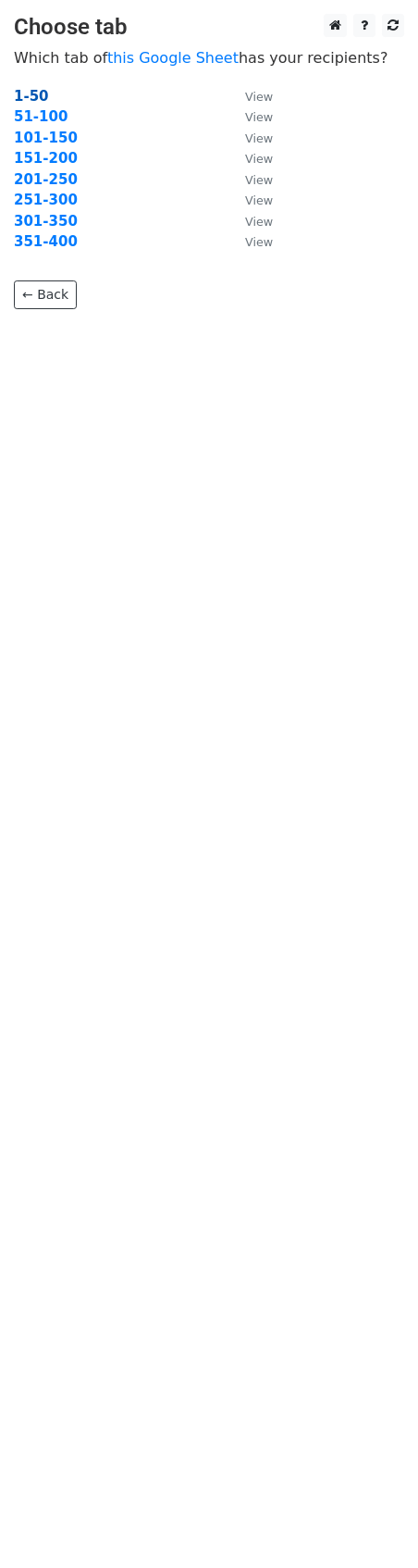
click at [29, 95] on strong "1-50" at bounding box center [31, 95] width 35 height 17
